Goal: Information Seeking & Learning: Check status

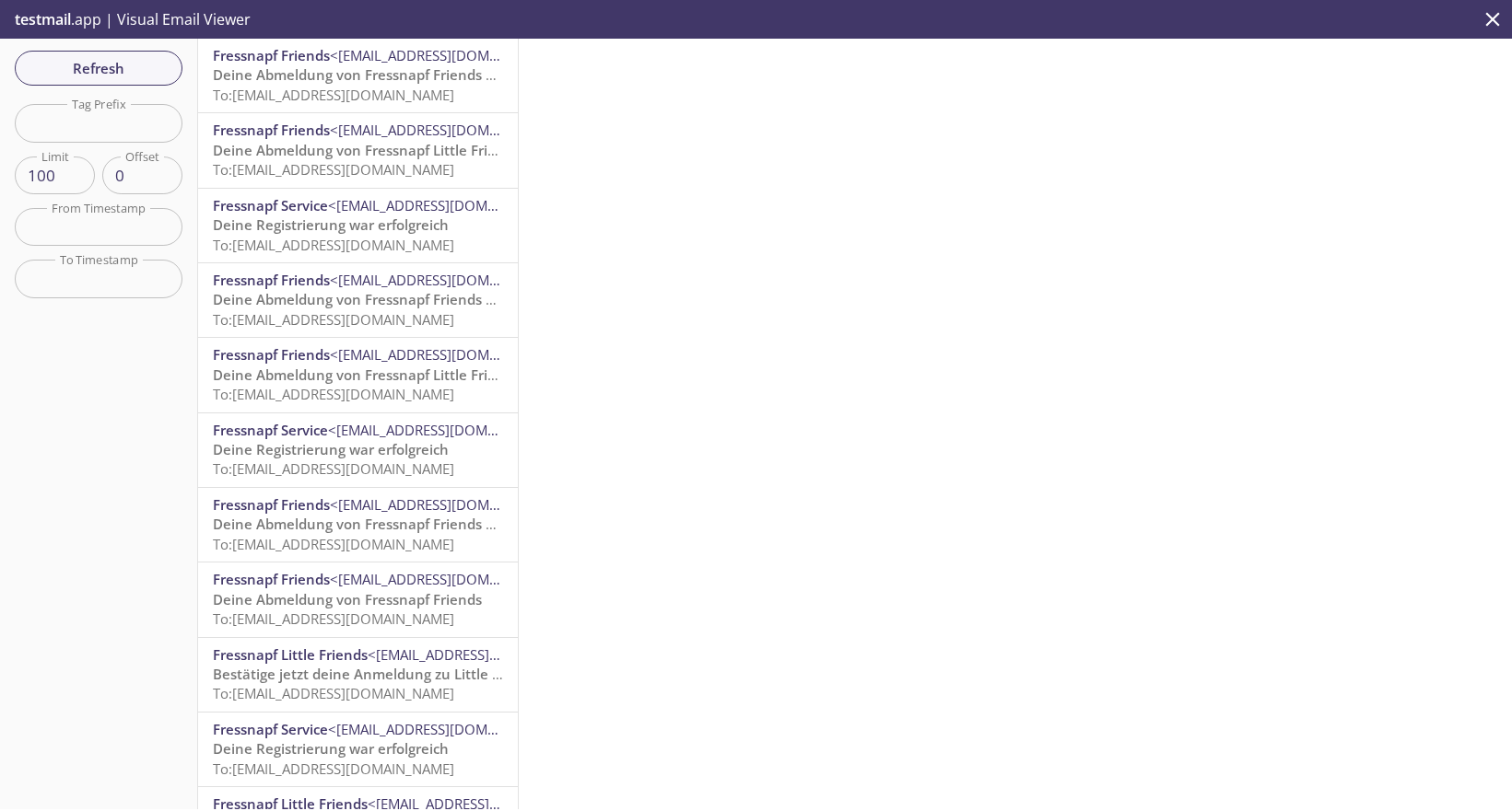
scroll to position [240, 0]
click at [287, 64] on span "Fressnapf Online-Shop" at bounding box center [288, 55] width 151 height 19
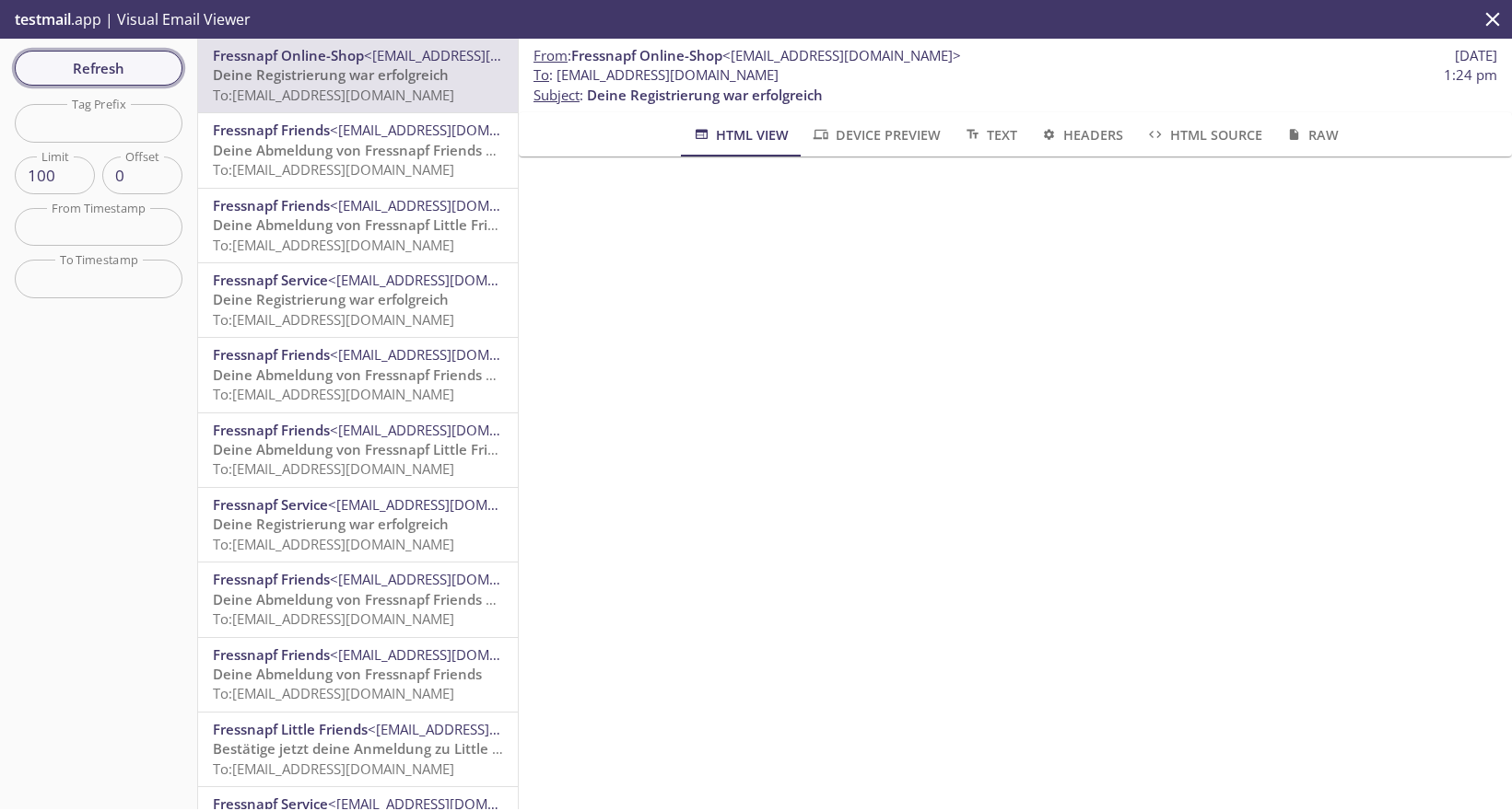
click at [80, 79] on span "Refresh" at bounding box center [98, 68] width 138 height 24
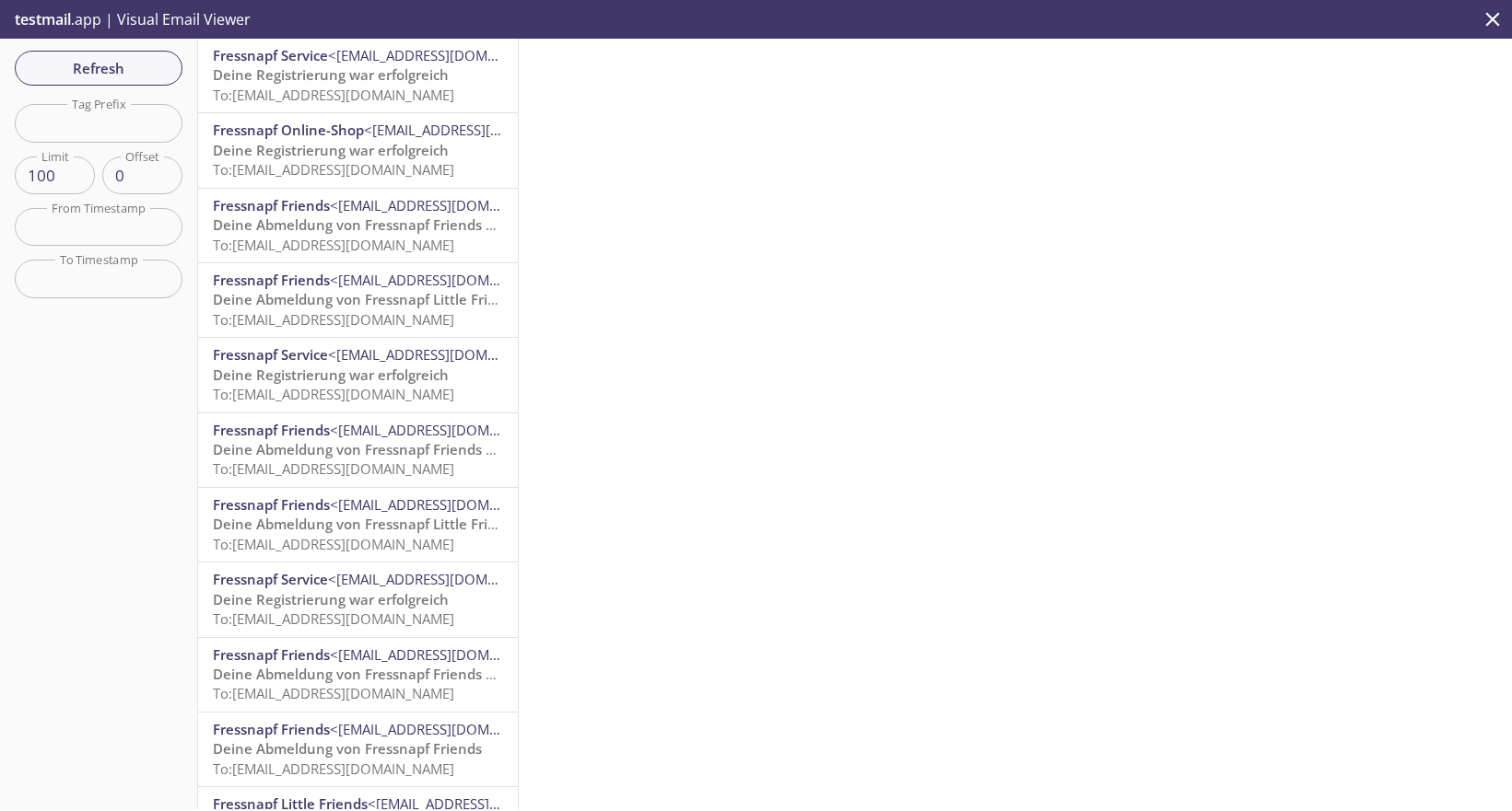
click at [311, 69] on span "Deine Registrierung war erfolgreich" at bounding box center [331, 75] width 235 height 19
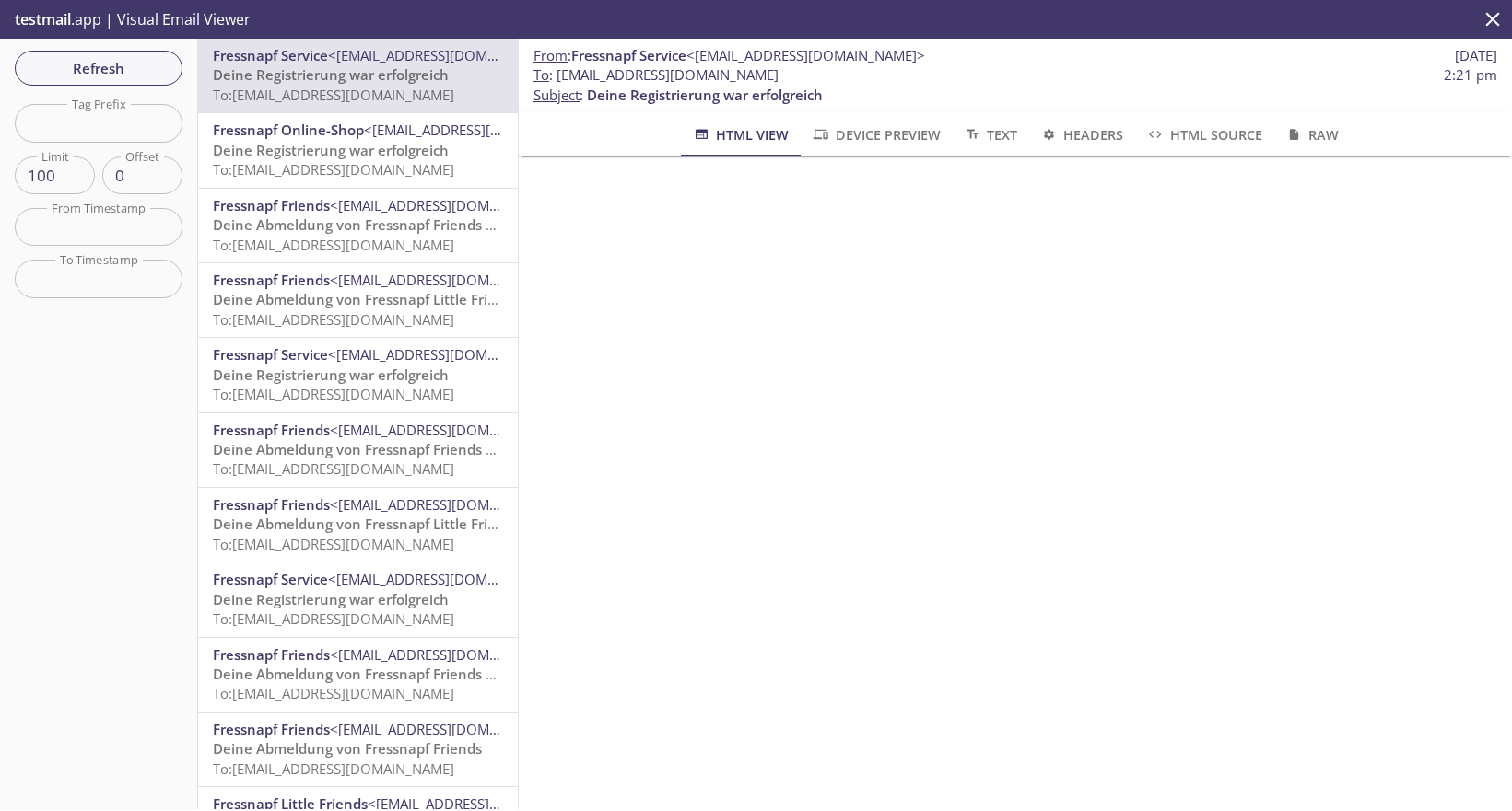
click at [390, 80] on span "Deine Registrierung war erfolgreich" at bounding box center [331, 75] width 235 height 19
click at [389, 154] on span "Deine Registrierung war erfolgreich" at bounding box center [331, 150] width 235 height 19
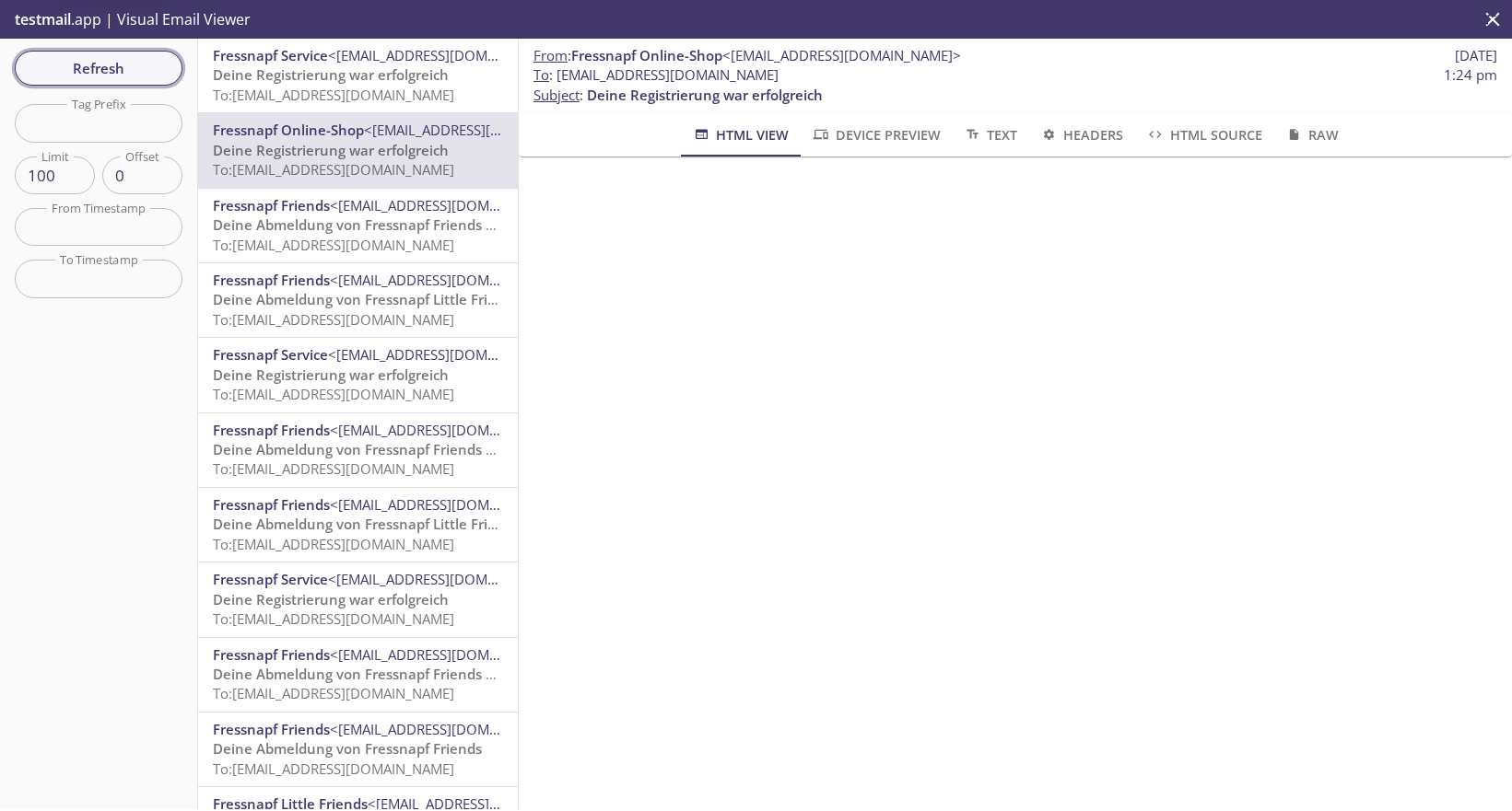
click at [118, 68] on span "Refresh" at bounding box center [98, 68] width 138 height 24
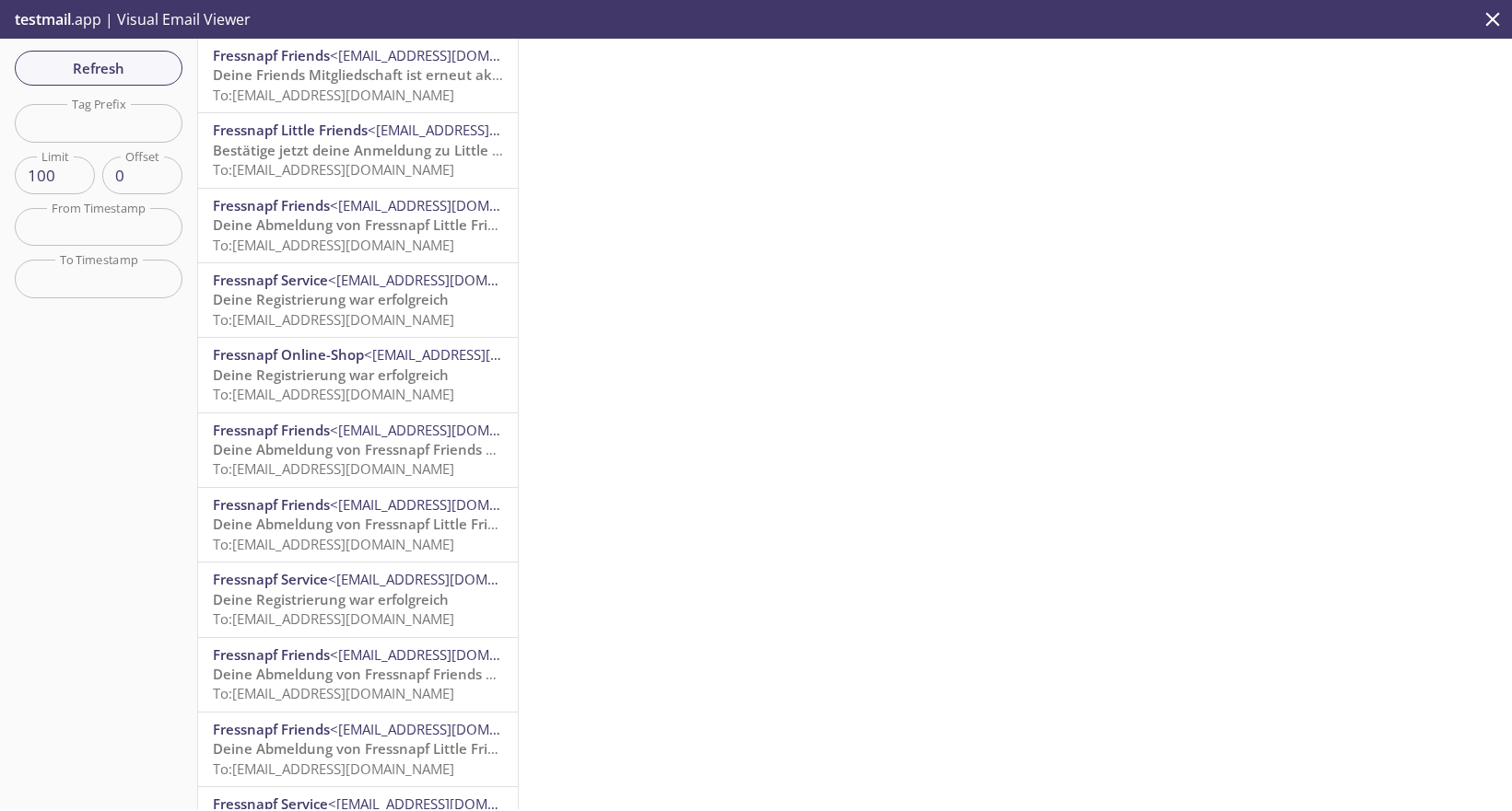
click at [384, 76] on span "Deine Friends Mitgliedschaft ist erneut aktiviert" at bounding box center [372, 75] width 319 height 19
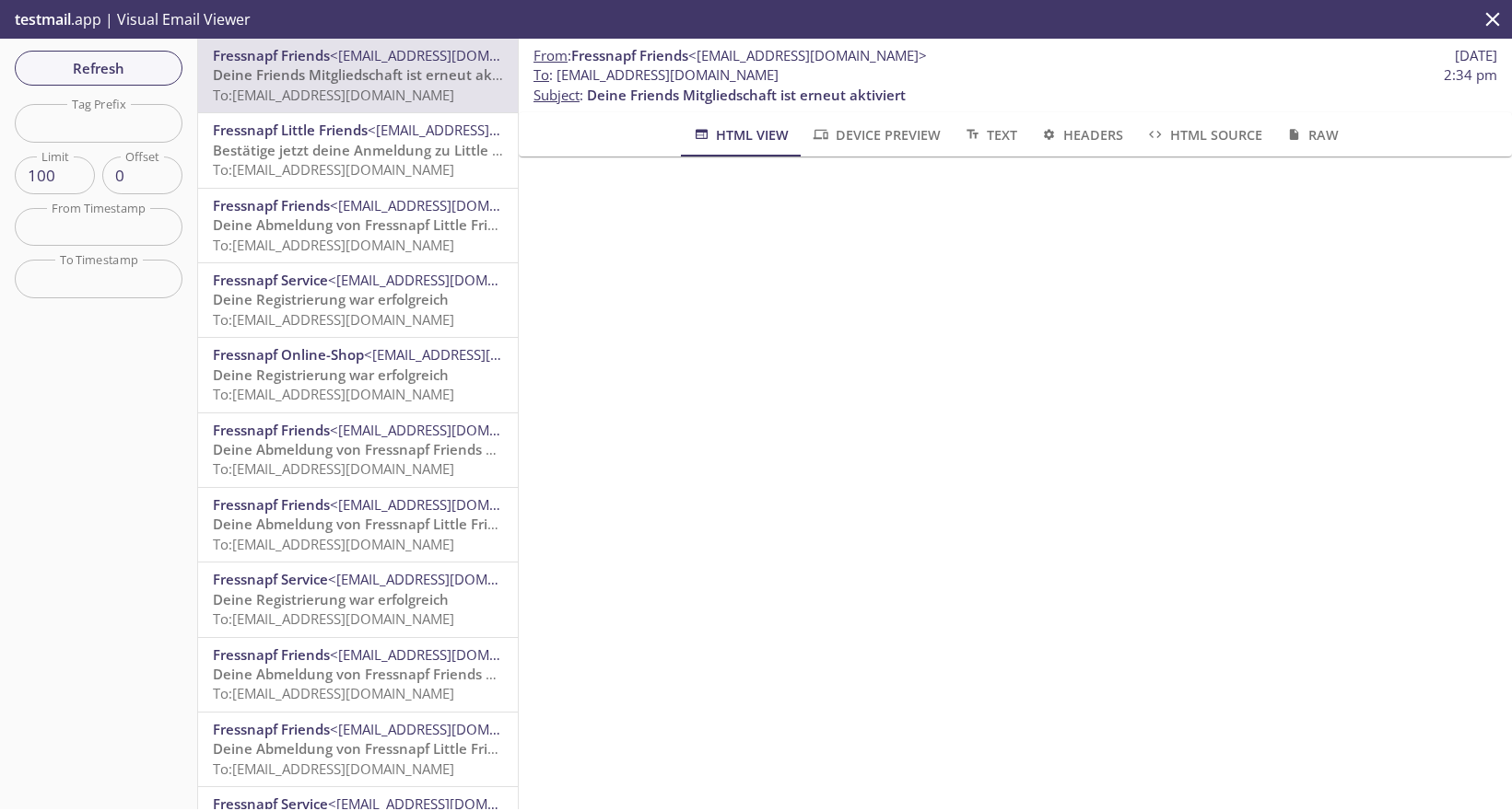
scroll to position [298, 0]
click at [868, 87] on span "Deine Friends Mitgliedschaft ist erneut aktiviert" at bounding box center [746, 94] width 319 height 19
click at [92, 66] on div "Refresh Filters Tag Prefix Tag Prefix Limit 100 Limit Offset 0 Offset From Time…" at bounding box center [99, 424] width 198 height 771
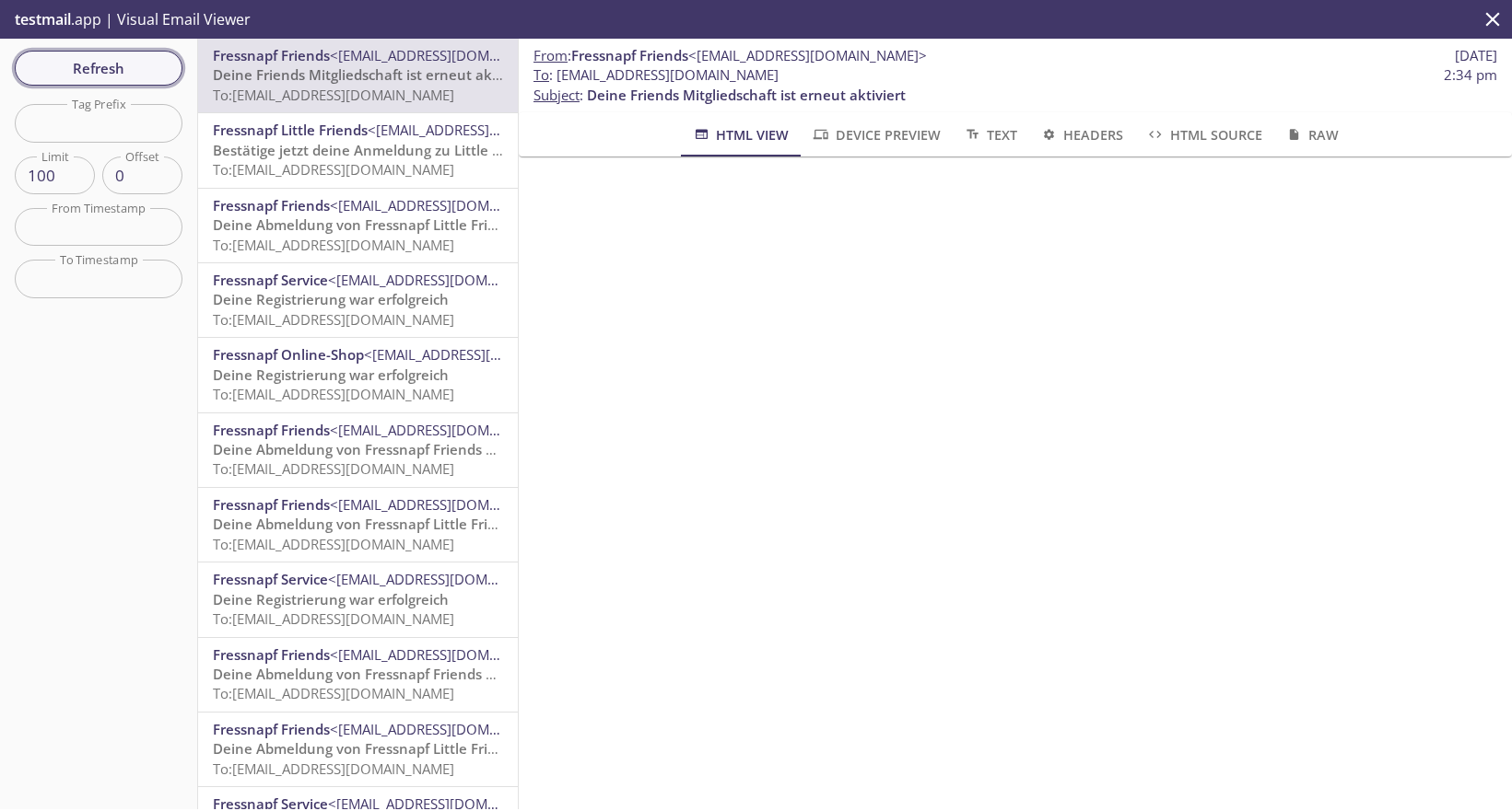
click at [137, 82] on button "Refresh" at bounding box center [98, 69] width 168 height 35
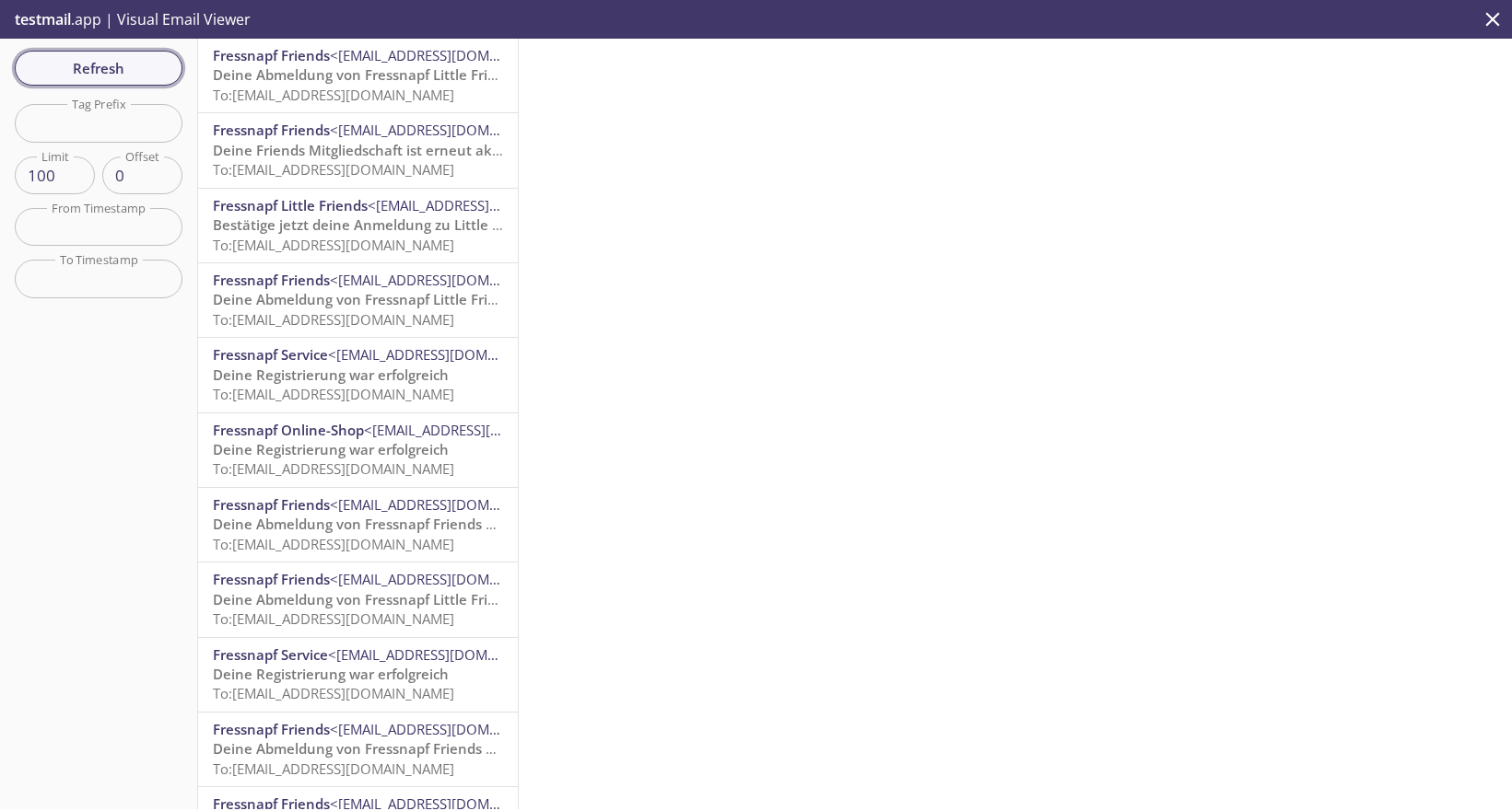
click at [95, 63] on span "Refresh" at bounding box center [98, 68] width 138 height 24
click at [344, 82] on span "Deine Abmeldung von Fressnapf Little Friends" at bounding box center [366, 75] width 307 height 19
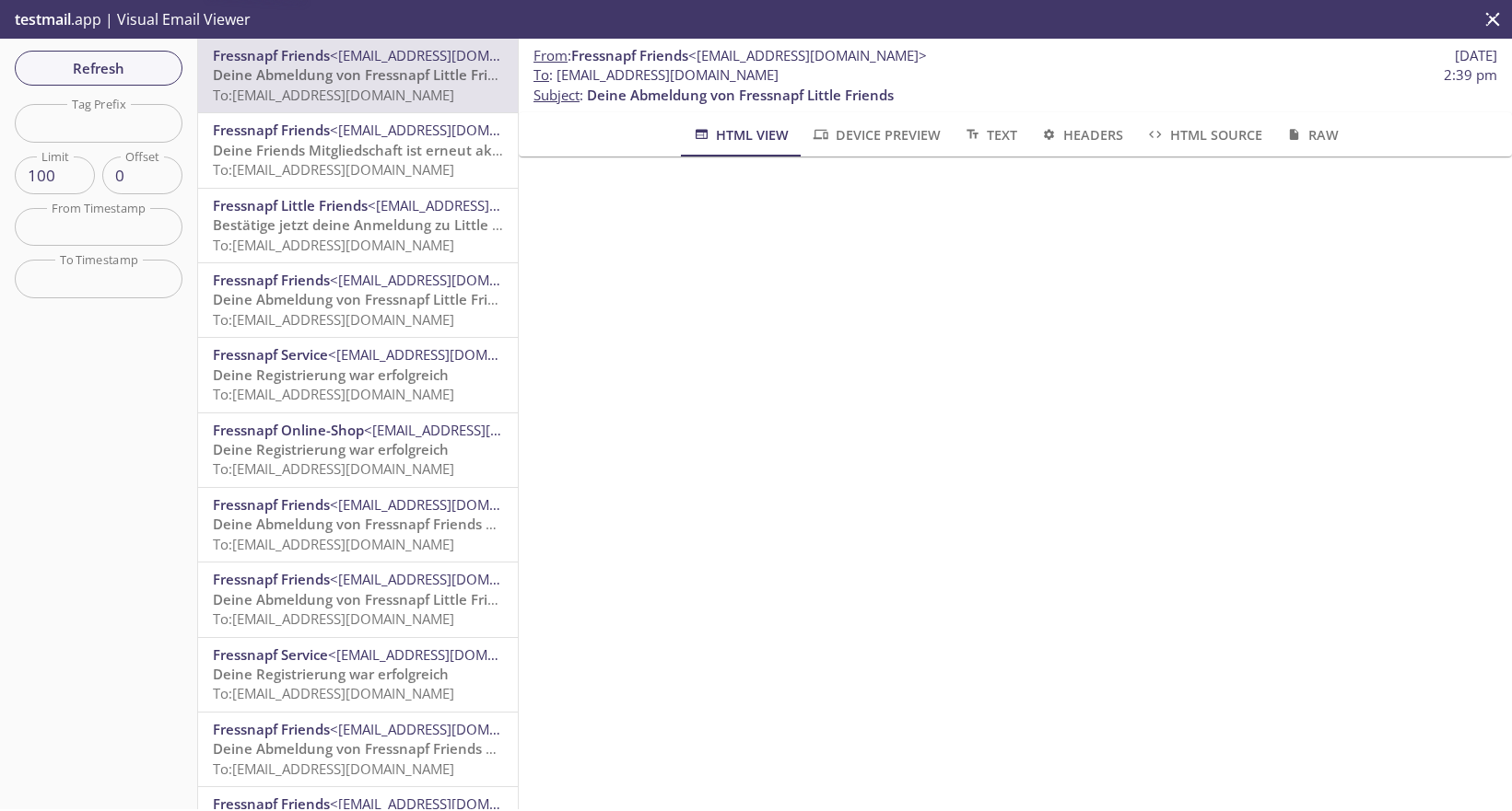
click at [77, 383] on div "Refresh Filters Tag Prefix Tag Prefix Limit 100 Limit Offset 0 Offset From Time…" at bounding box center [99, 424] width 198 height 771
click at [106, 61] on span "Refresh" at bounding box center [98, 68] width 138 height 24
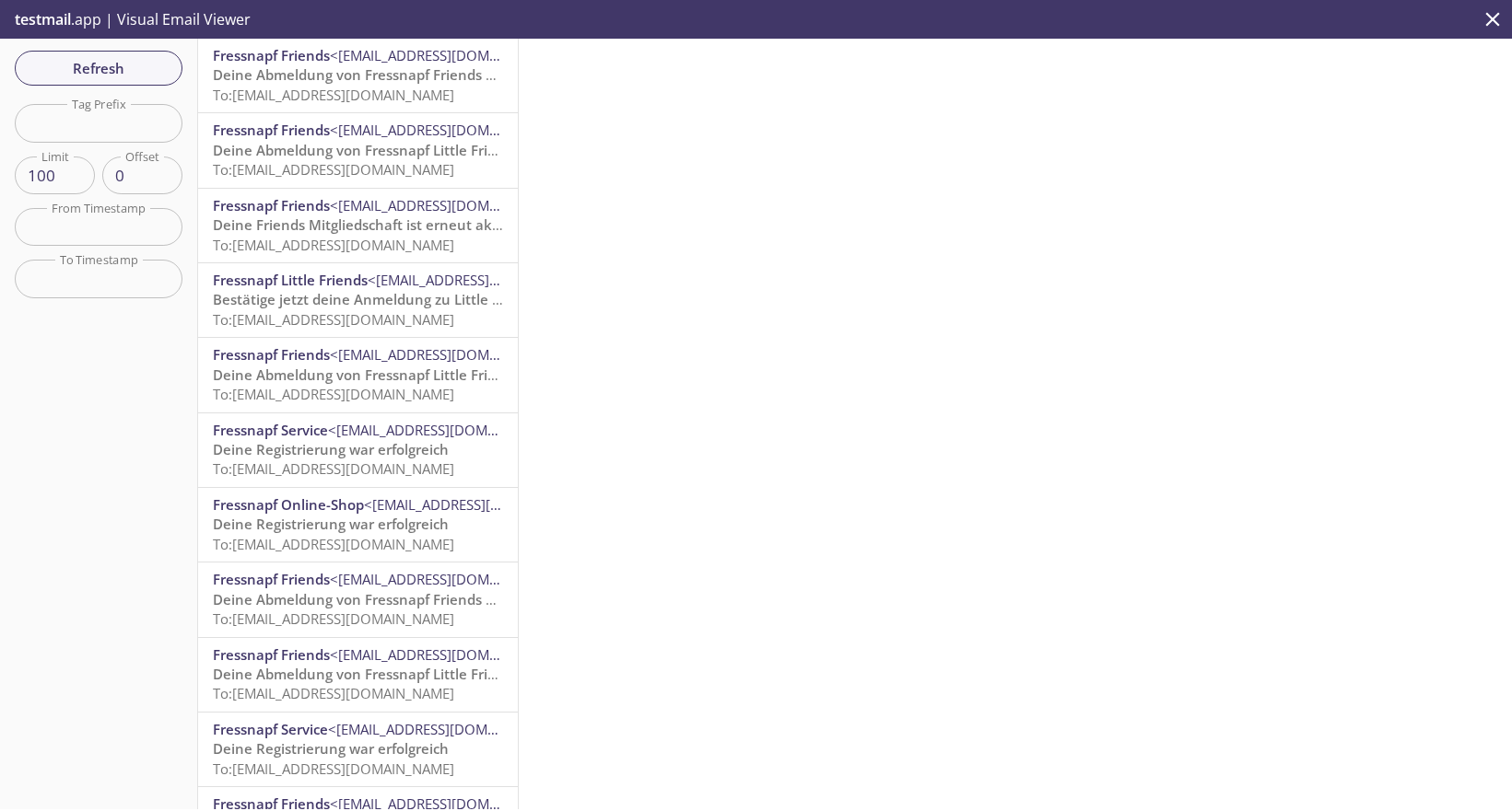
click at [319, 91] on span "To: [EMAIL_ADDRESS][DOMAIN_NAME]" at bounding box center [334, 94] width 241 height 19
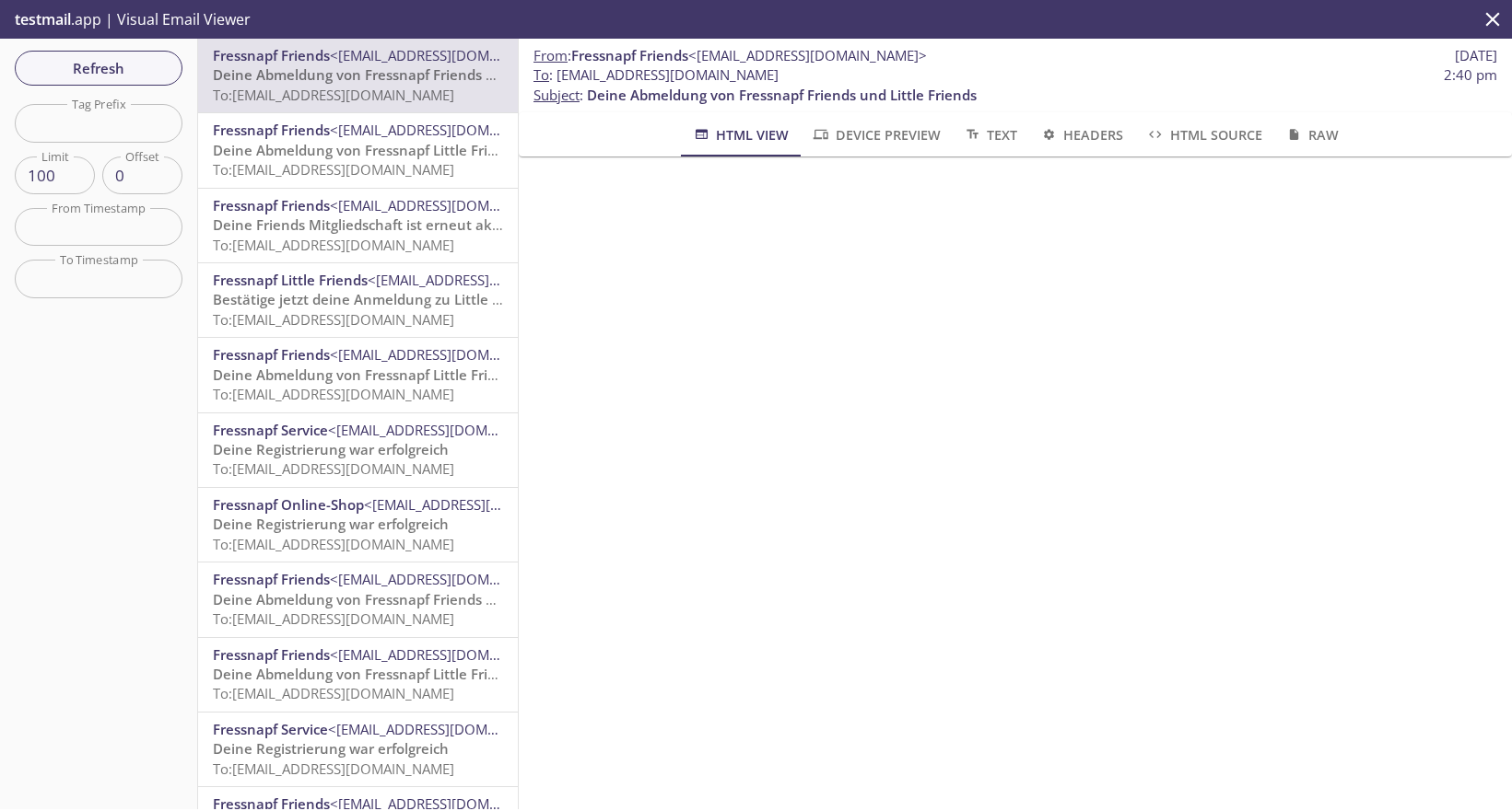
click at [339, 134] on span "<[EMAIL_ADDRESS][DOMAIN_NAME]>" at bounding box center [448, 129] width 238 height 19
